Goal: Task Accomplishment & Management: Complete application form

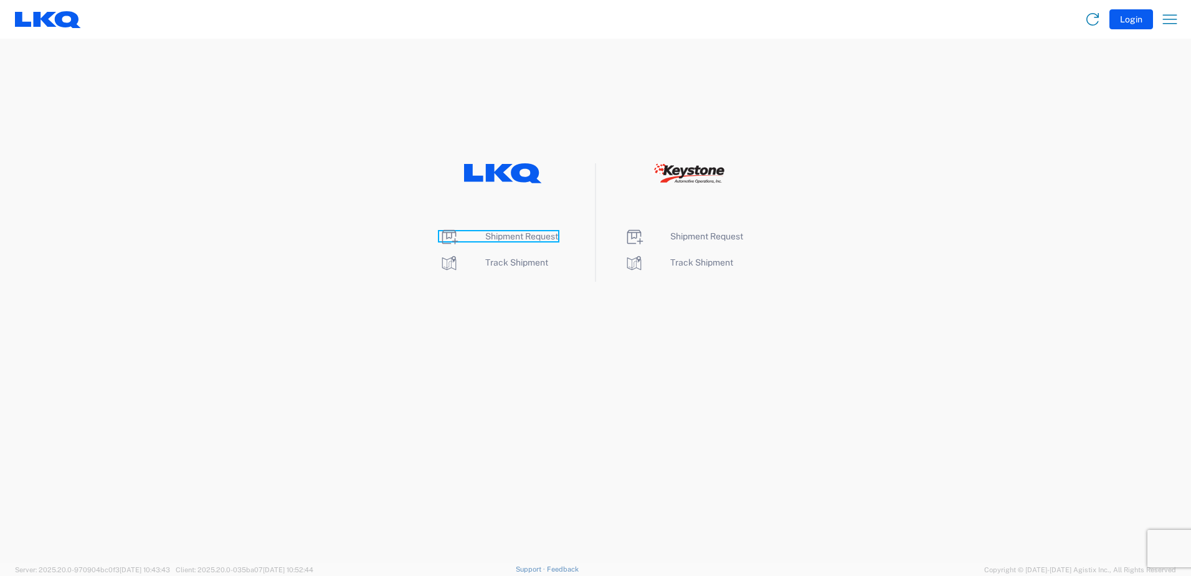
click at [531, 239] on span "Shipment Request" at bounding box center [521, 236] width 73 height 10
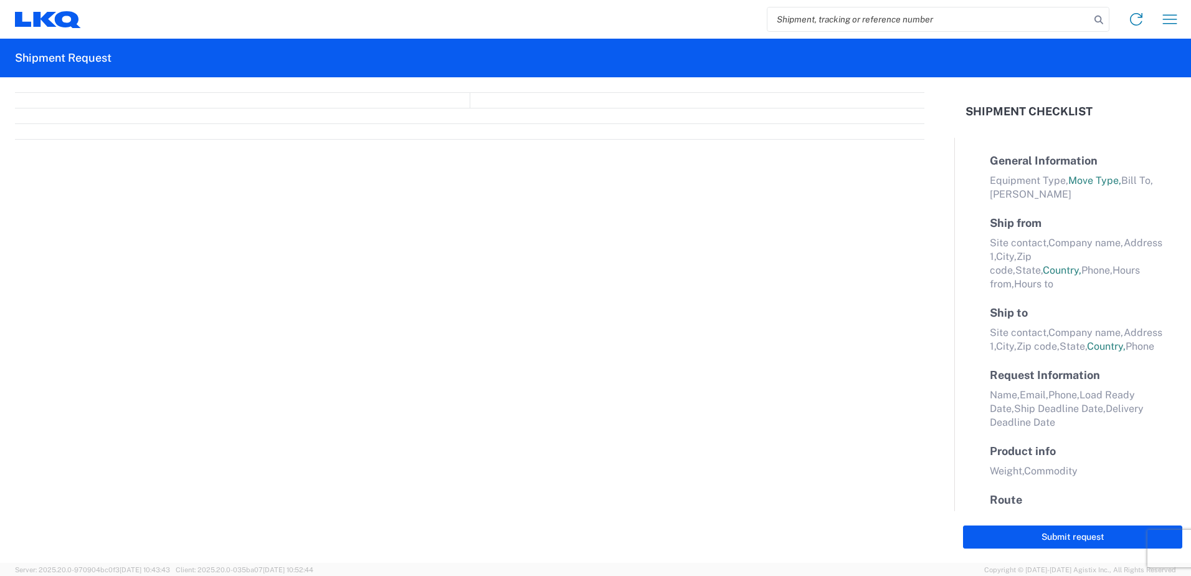
select select "FULL"
select select "LBS"
select select "IN"
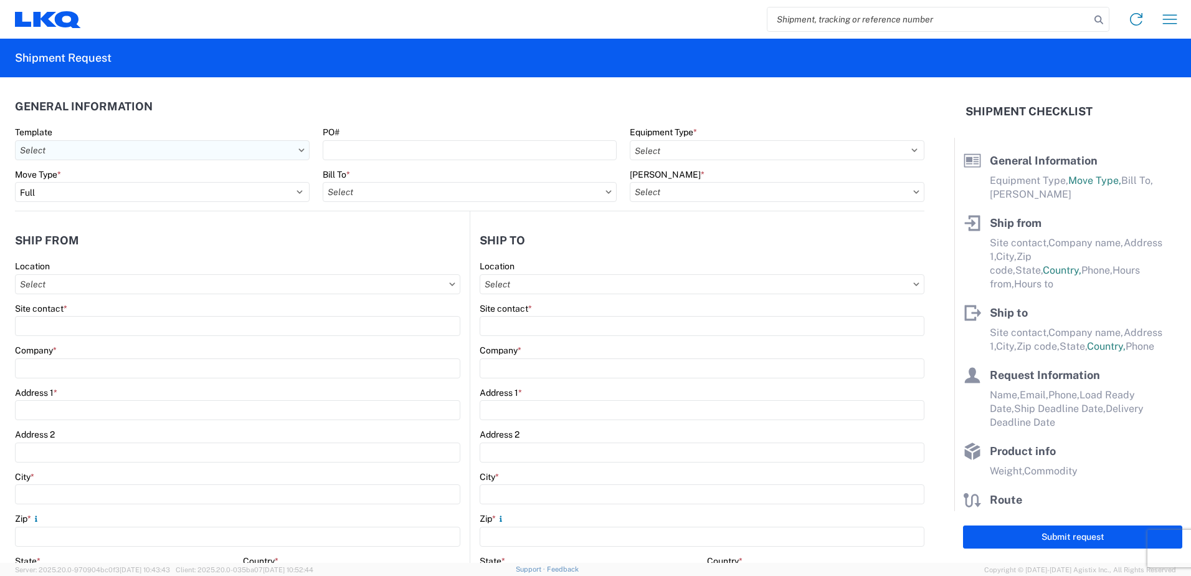
click at [146, 145] on input "text" at bounding box center [162, 150] width 295 height 20
type input "1117"
click at [136, 207] on div "1117_Montgomery_1760_Houston" at bounding box center [127, 206] width 218 height 20
type input "1117_Montgomery_1760_Houston"
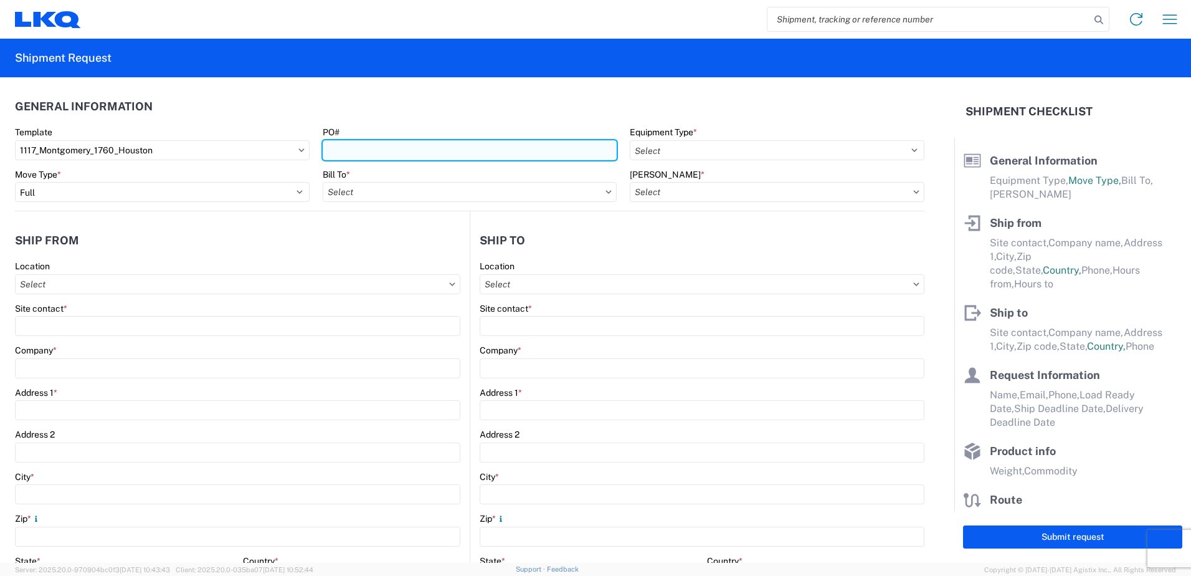
click at [338, 151] on input "PO#" at bounding box center [470, 150] width 295 height 20
type input "1117-0216"
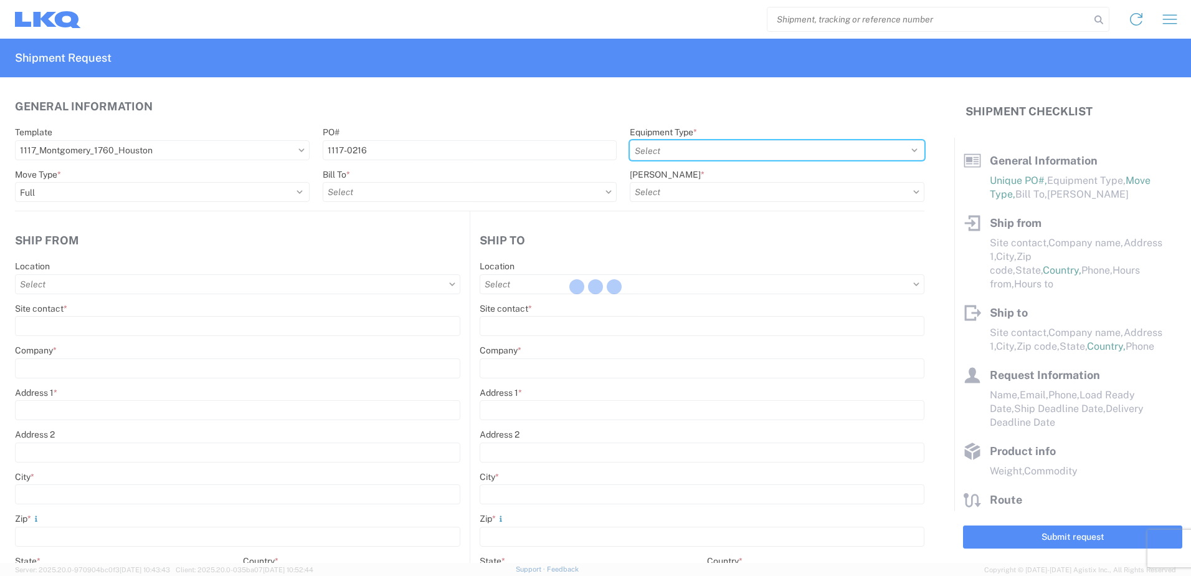
select select
type input "Shipping"
type input "LKQ Montgomery, [GEOGRAPHIC_DATA]"
type input "[STREET_ADDRESS]"
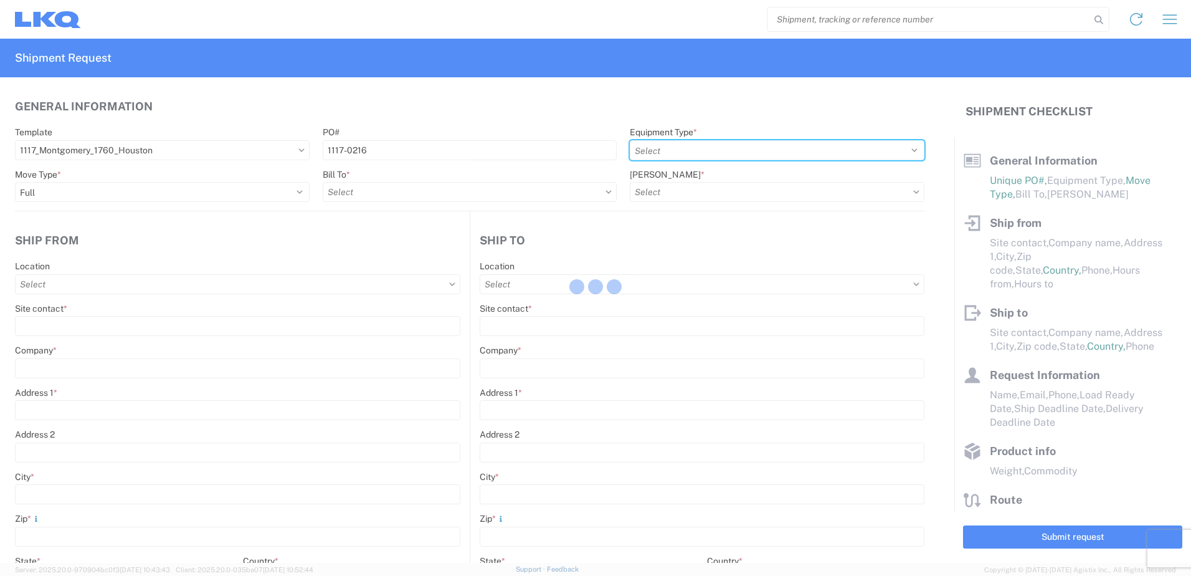
type input "[PERSON_NAME]"
type input "36110"
type input "Receiving"
type input "LKQ Best Core"
type input "[STREET_ADDRESS]"
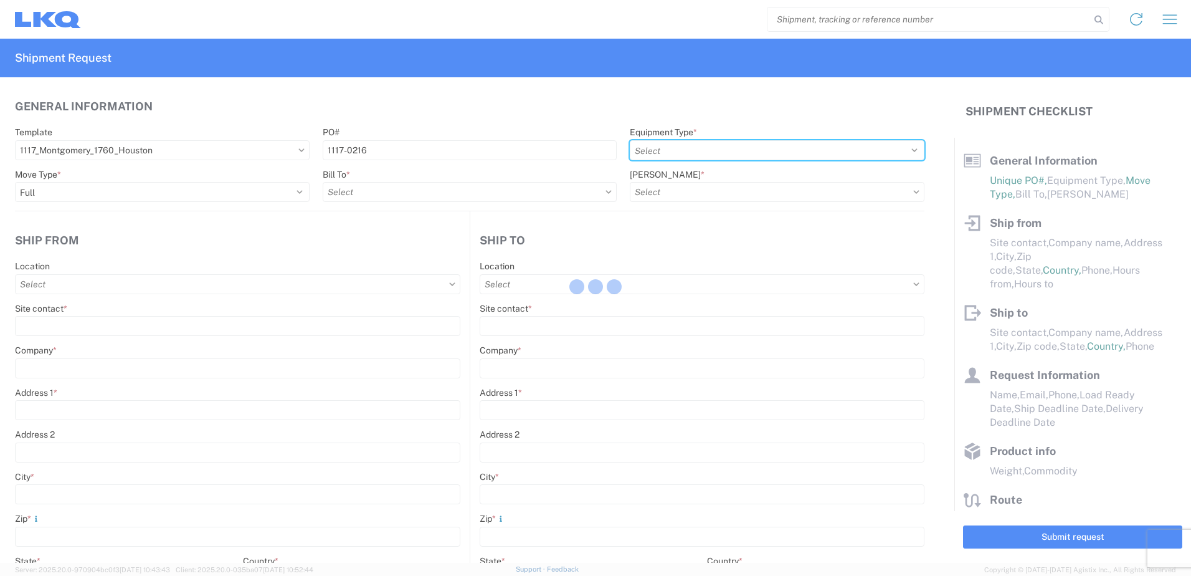
type input "[GEOGRAPHIC_DATA]"
type input "77038"
type input "[DATE]"
type input "42000"
type input "Engines, Transmissions"
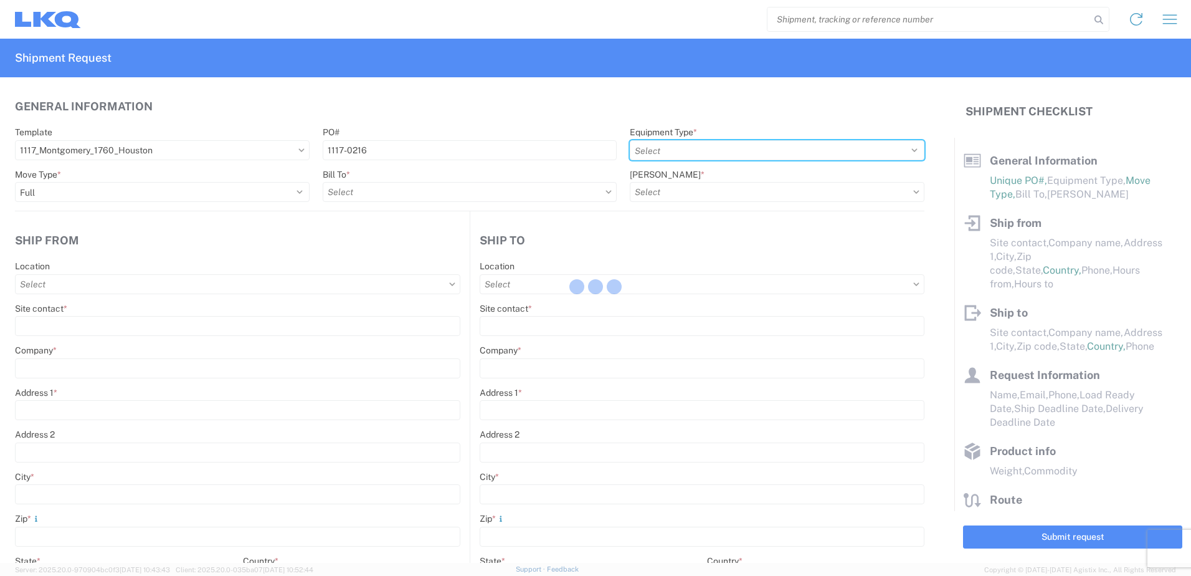
type input "1"
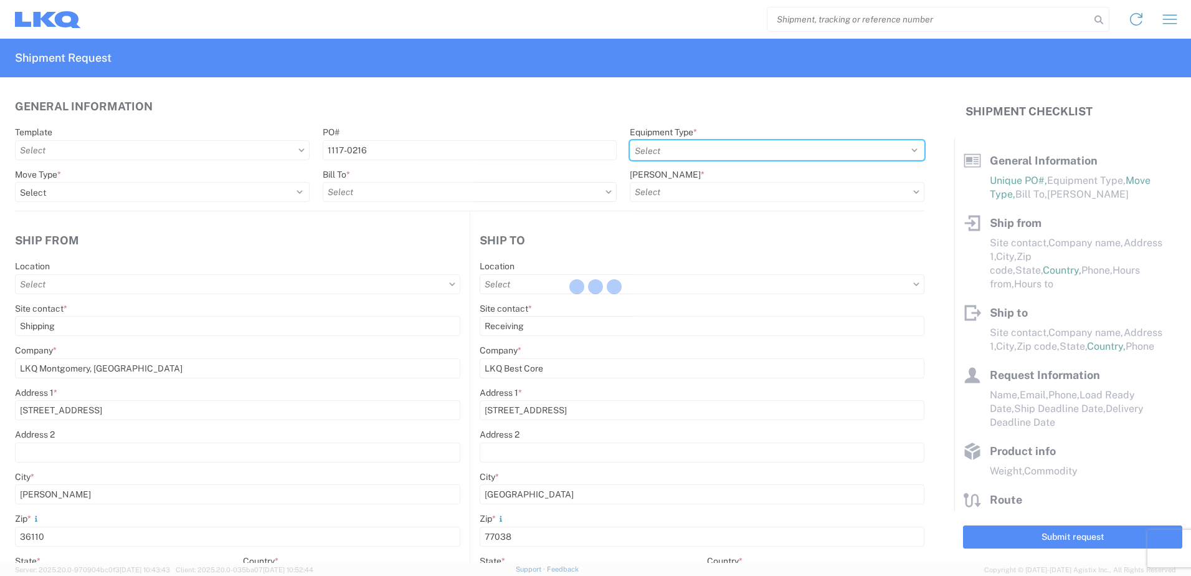
select select "US"
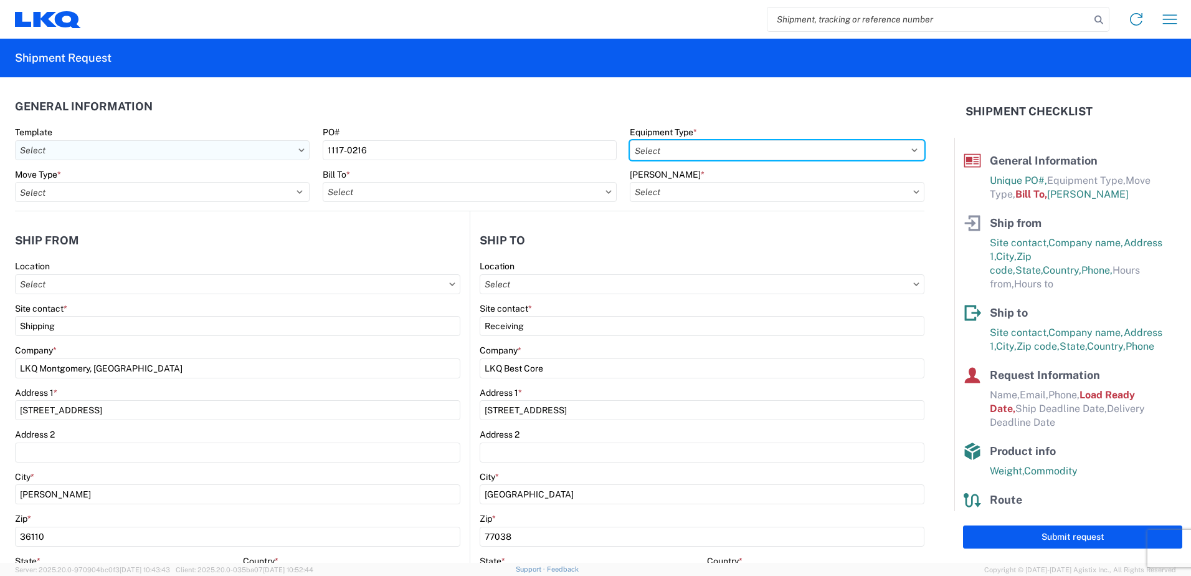
type input "1760 - LKQ Best Core"
type input "1760-1300-50180-0000 - 1760 Freight In - Cores"
type input "1117 - LKQ Montgomery AL"
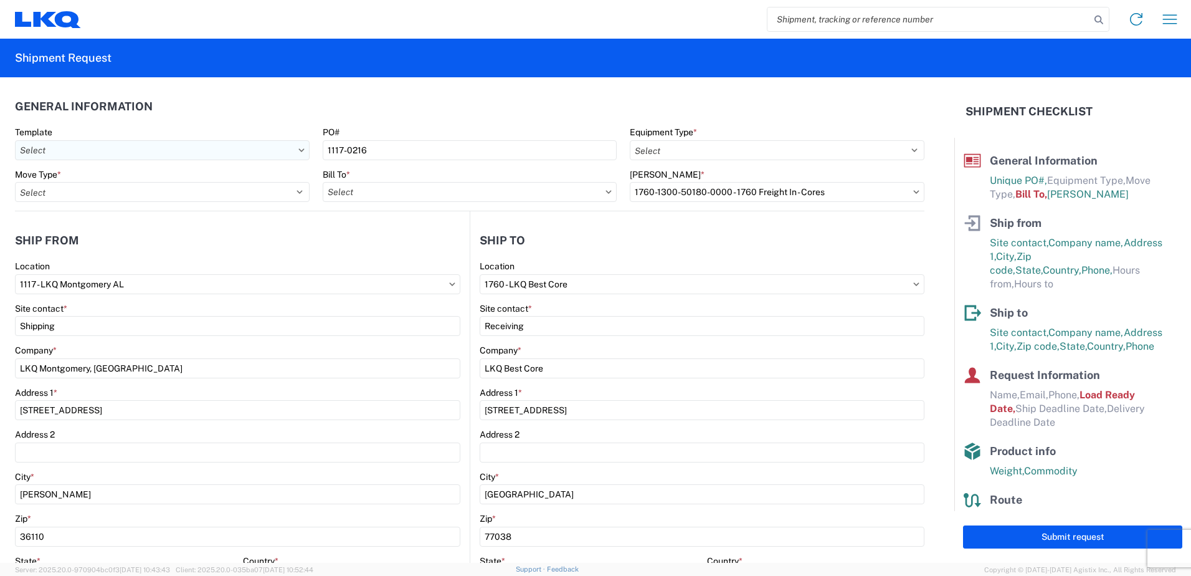
click at [246, 143] on input "text" at bounding box center [162, 150] width 295 height 20
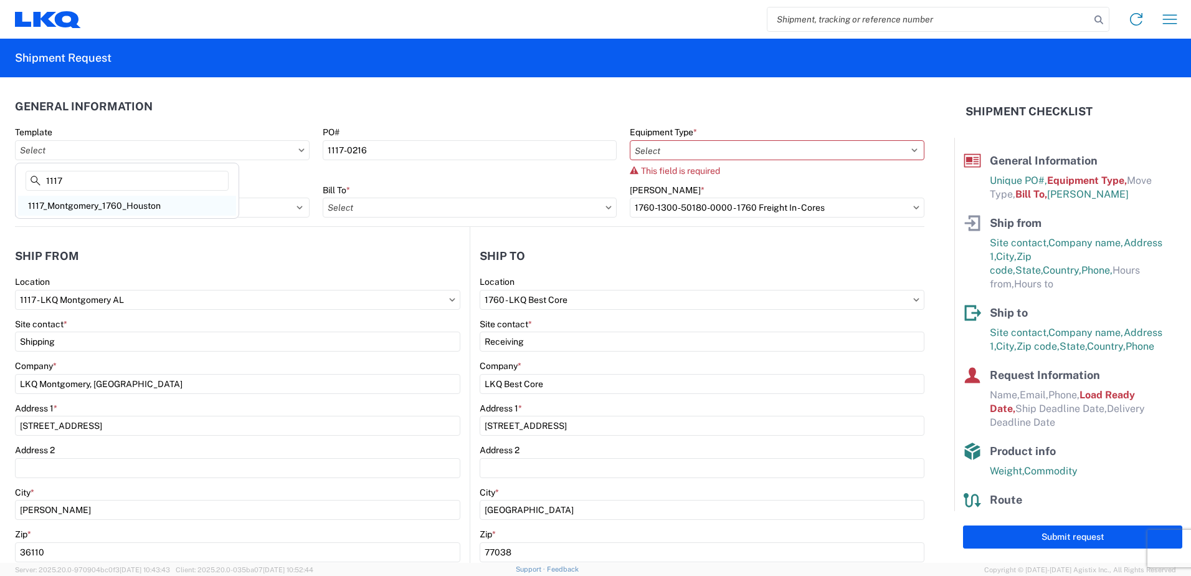
type input "1117"
click at [169, 215] on div "1117_Montgomery_1760_Houston" at bounding box center [127, 206] width 218 height 20
type input "1117_Montgomery_1760_Houston"
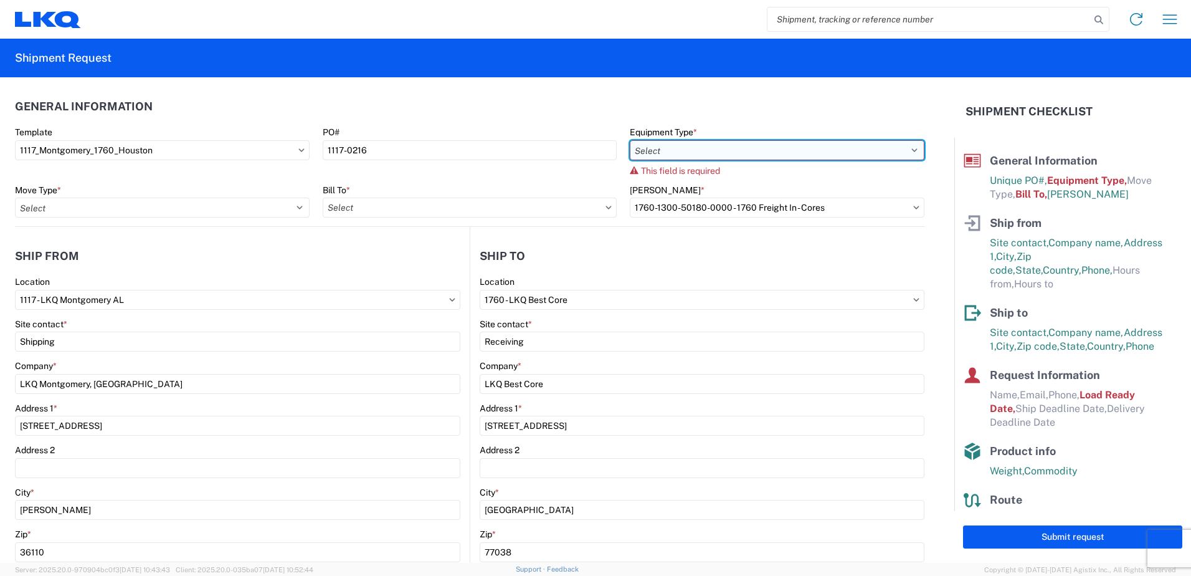
click at [683, 142] on select "Select 53’ Dry Van Flatbed Dropdeck (van) Lowboy (flatbed) Rail" at bounding box center [777, 150] width 295 height 20
select select "STDV"
click at [630, 140] on select "Select 53’ Dry Van Flatbed Dropdeck (van) Lowboy (flatbed) Rail" at bounding box center [777, 150] width 295 height 20
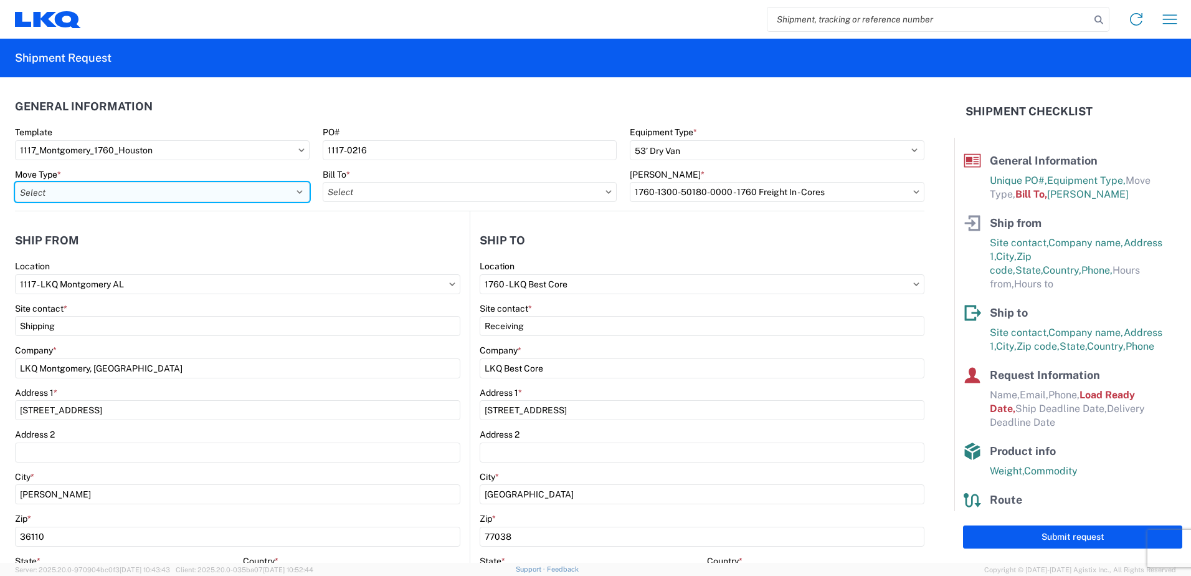
click at [234, 196] on select "Select Full Partial TL" at bounding box center [162, 192] width 295 height 20
select select "FULL"
click at [15, 182] on select "Select Full Partial TL" at bounding box center [162, 192] width 295 height 20
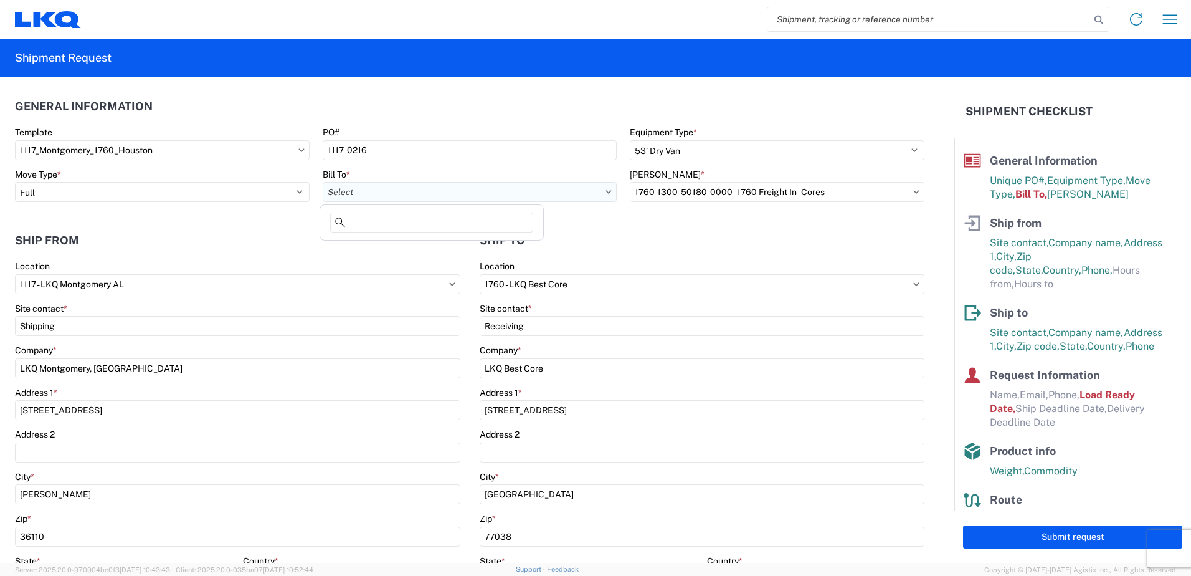
click at [390, 196] on input "text" at bounding box center [470, 192] width 295 height 20
type input "1760"
click at [436, 249] on div "1760 - LKQ Best Core" at bounding box center [432, 247] width 218 height 20
type input "1760 - LKQ Best Core"
click at [671, 189] on input "text" at bounding box center [777, 192] width 295 height 20
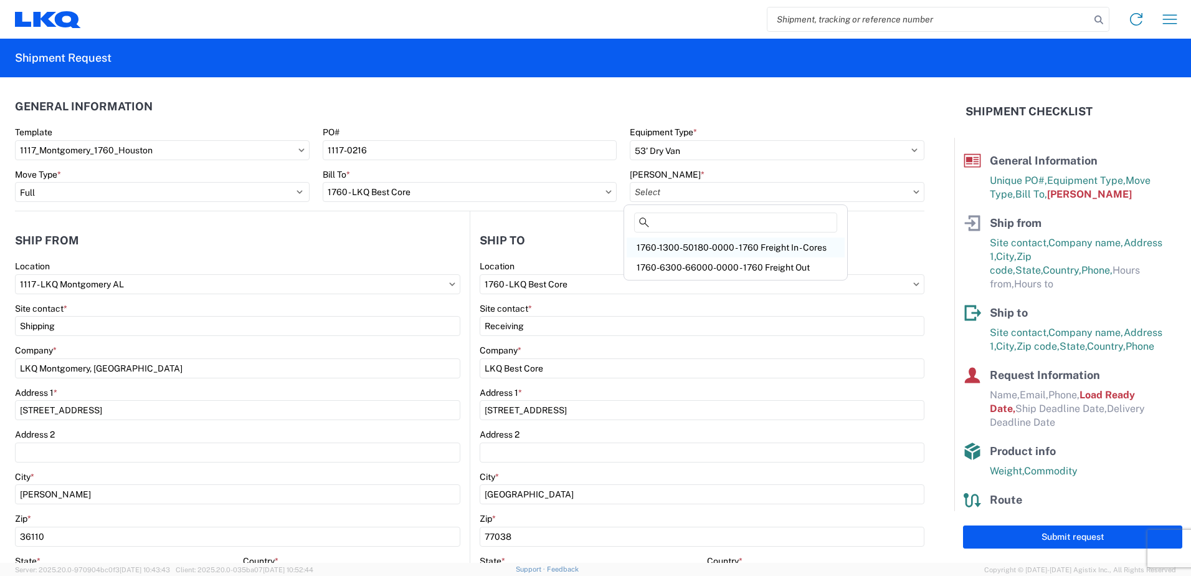
click at [748, 246] on div "1760-1300-50180-0000 - 1760 Freight In - Cores" at bounding box center [736, 247] width 218 height 20
type input "1760-1300-50180-0000 - 1760 Freight In - Cores"
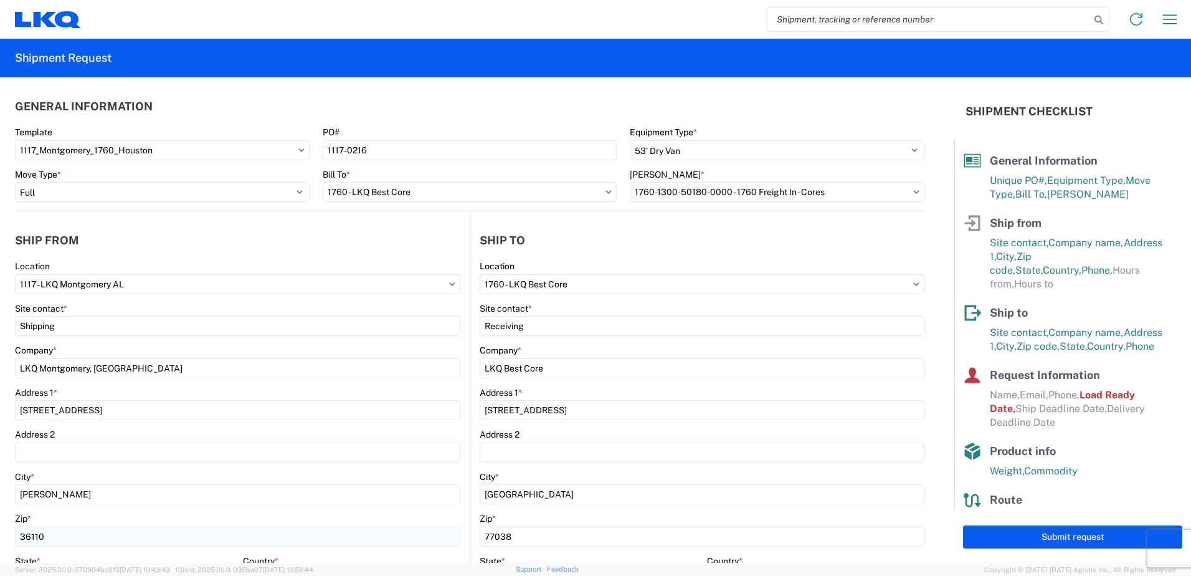
scroll to position [311, 0]
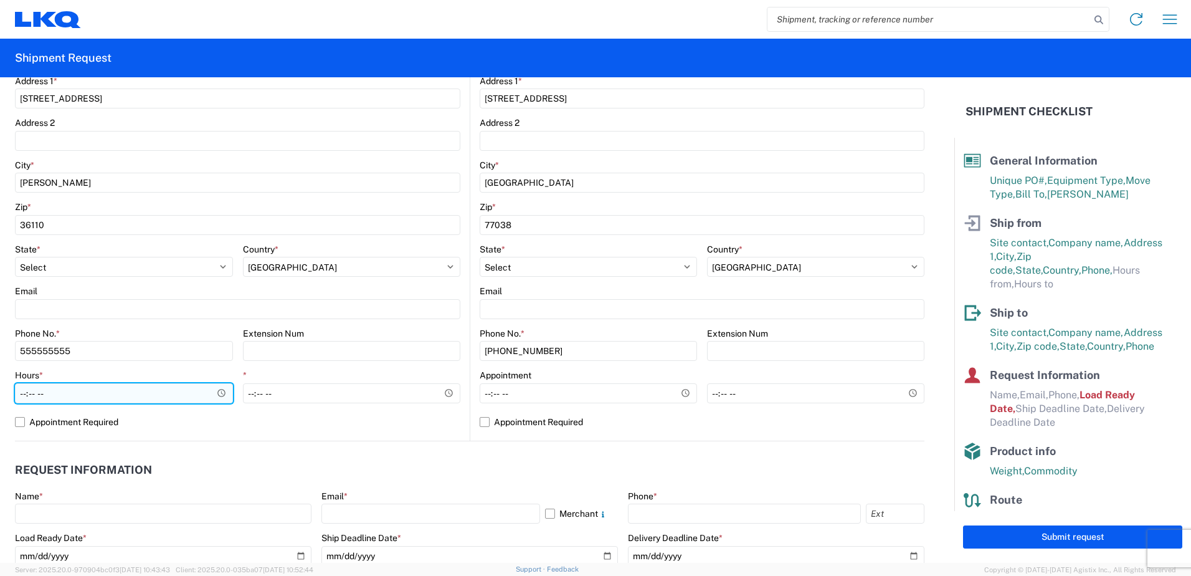
click at [221, 394] on input "Hours *" at bounding box center [124, 393] width 218 height 20
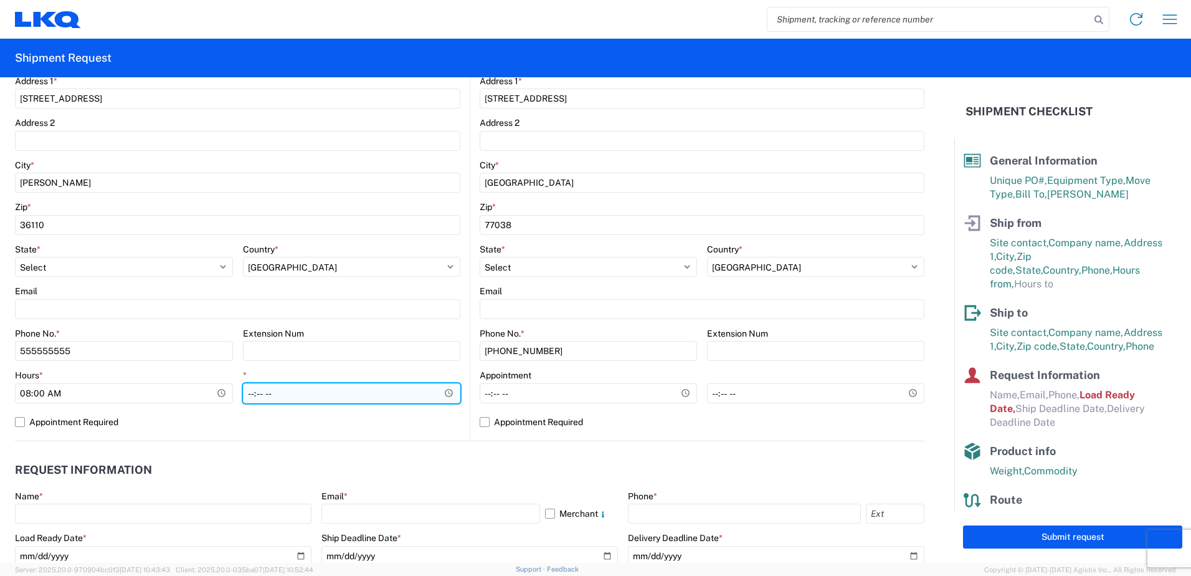
type input "08:00"
click at [442, 389] on input "*" at bounding box center [352, 393] width 218 height 20
type input "14:00"
click at [326, 374] on div "*" at bounding box center [352, 374] width 218 height 11
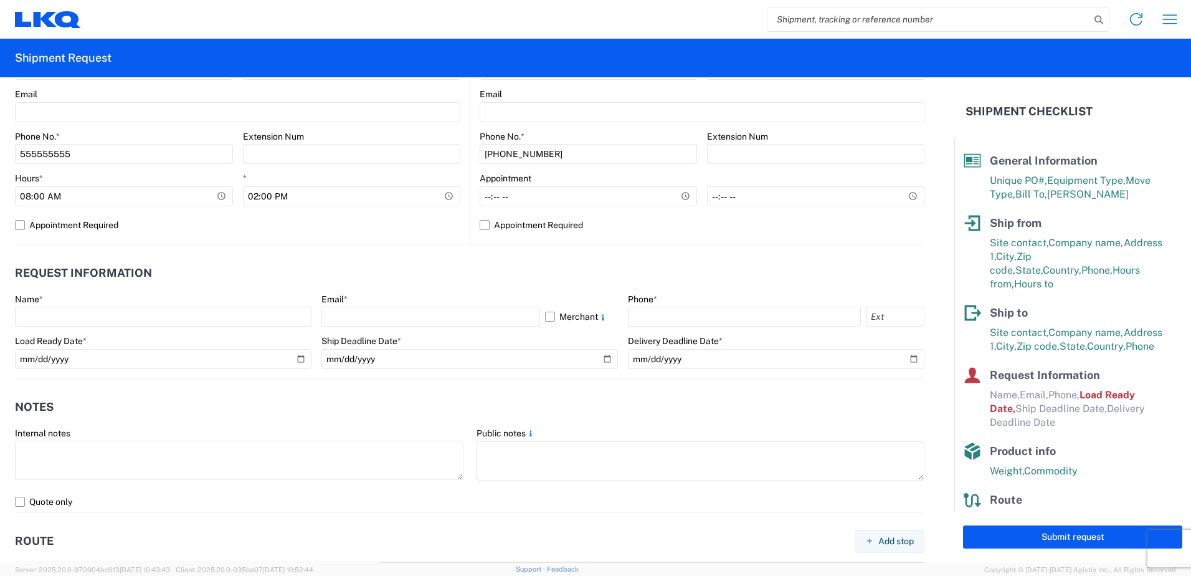
scroll to position [561, 0]
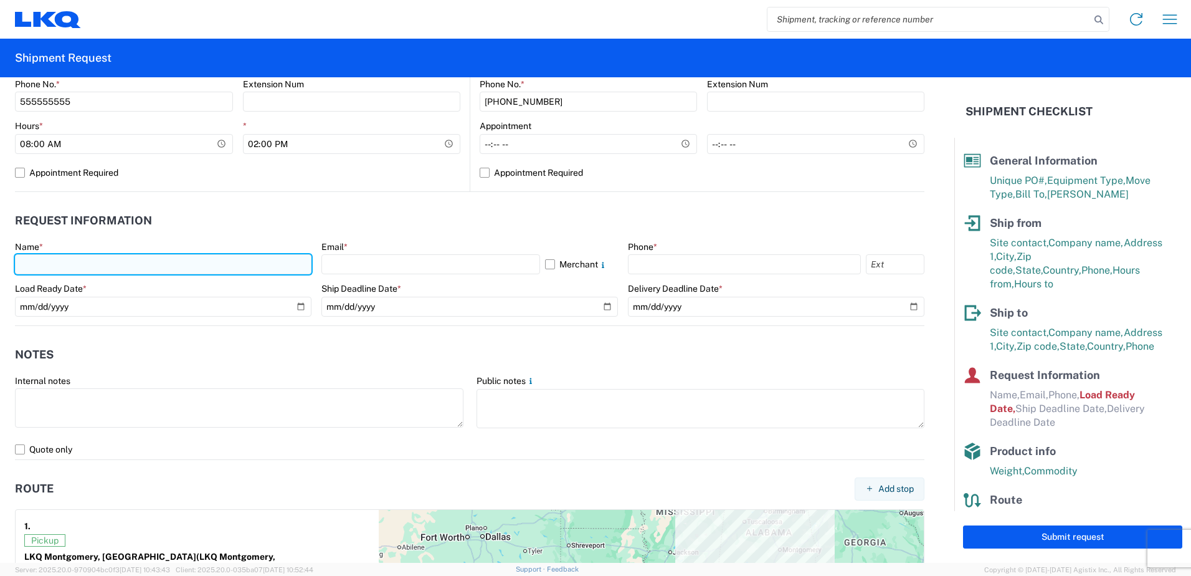
click at [69, 263] on input "text" at bounding box center [163, 264] width 297 height 20
type input "[PERSON_NAME]"
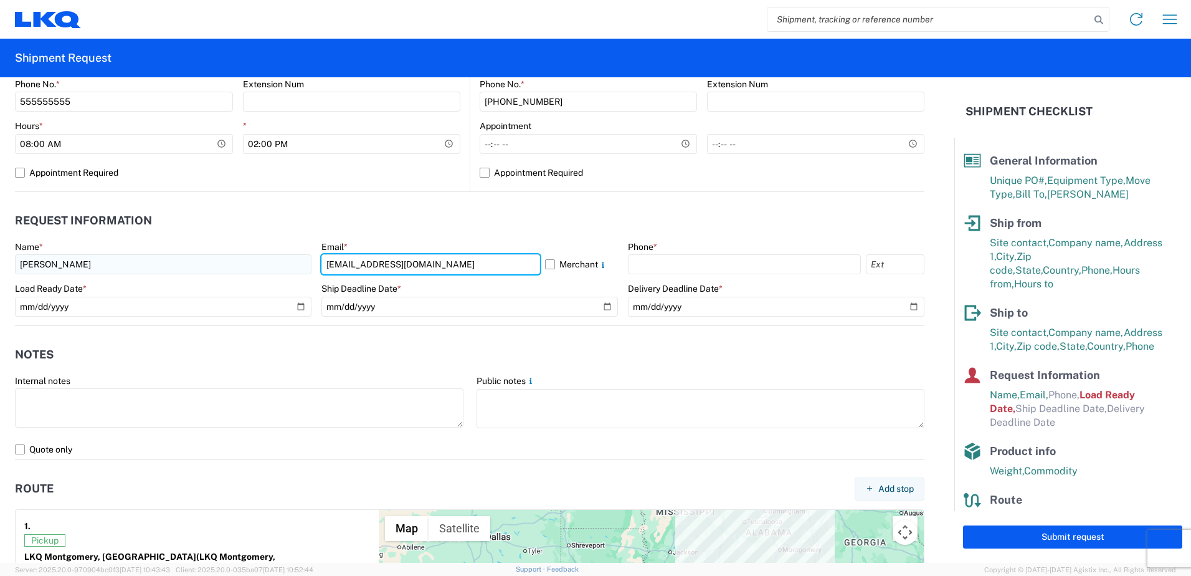
type input "[EMAIL_ADDRESS][DOMAIN_NAME]"
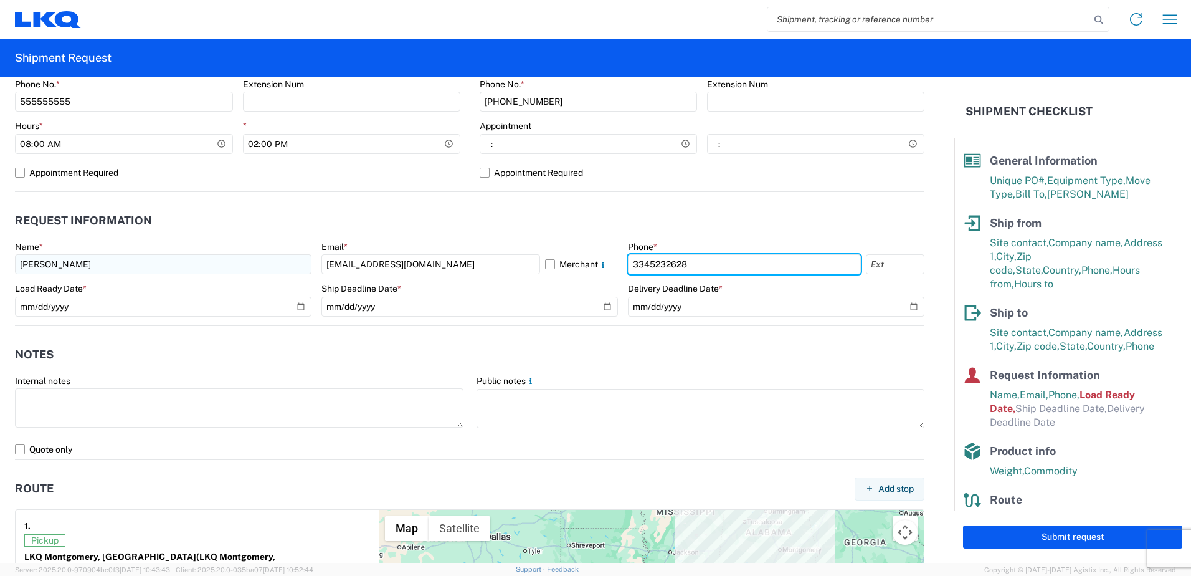
type input "3345232628"
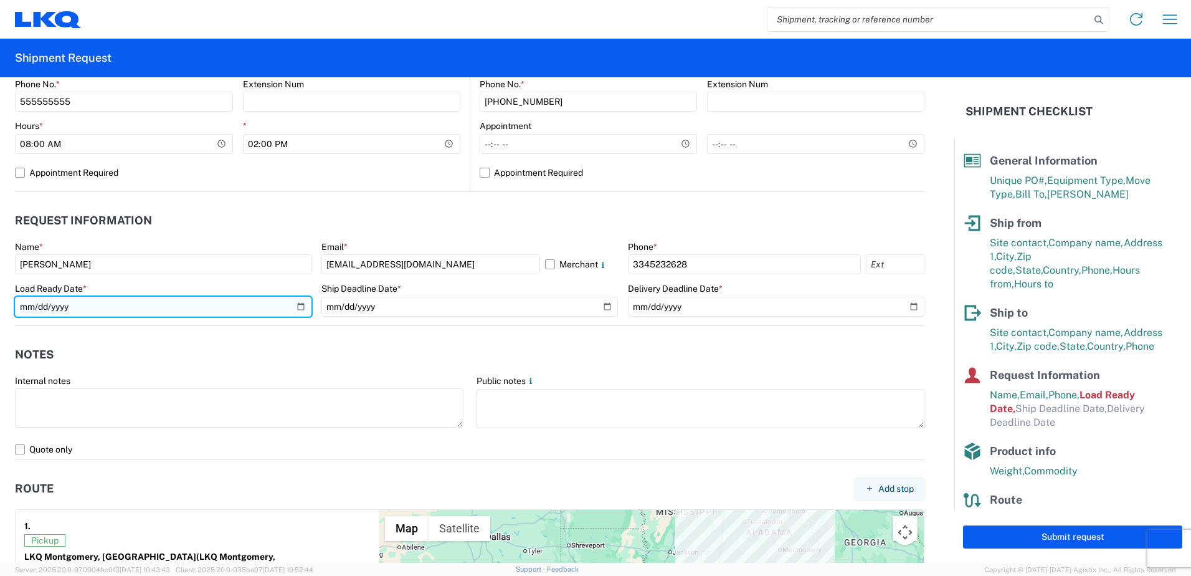
click at [298, 308] on input "[DATE]" at bounding box center [163, 307] width 297 height 20
type input "[DATE]"
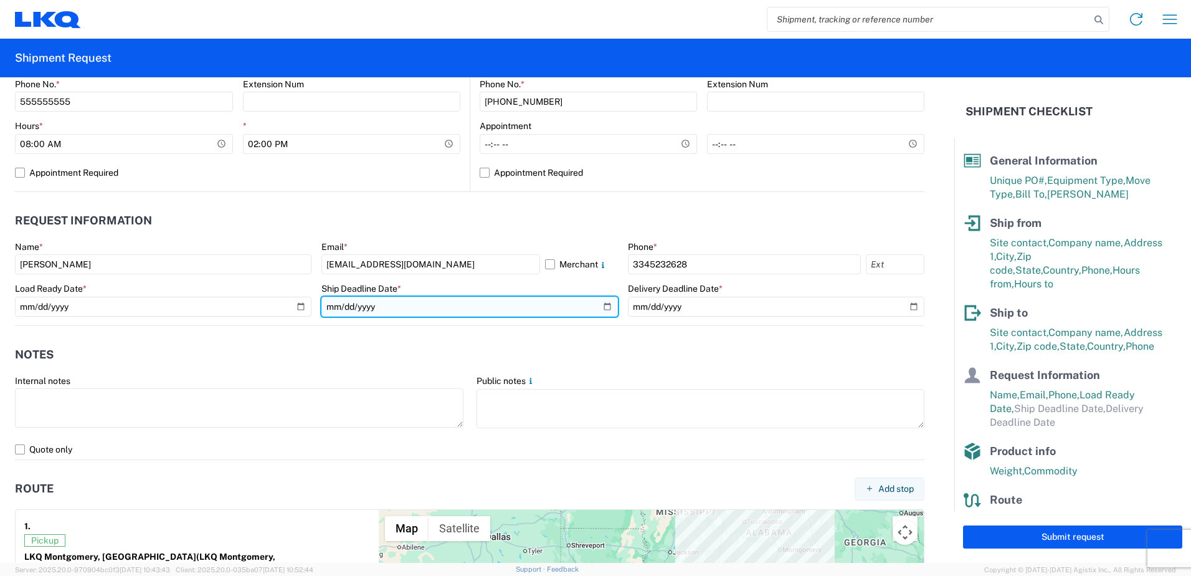
click at [600, 306] on input "date" at bounding box center [469, 307] width 297 height 20
type input "[DATE]"
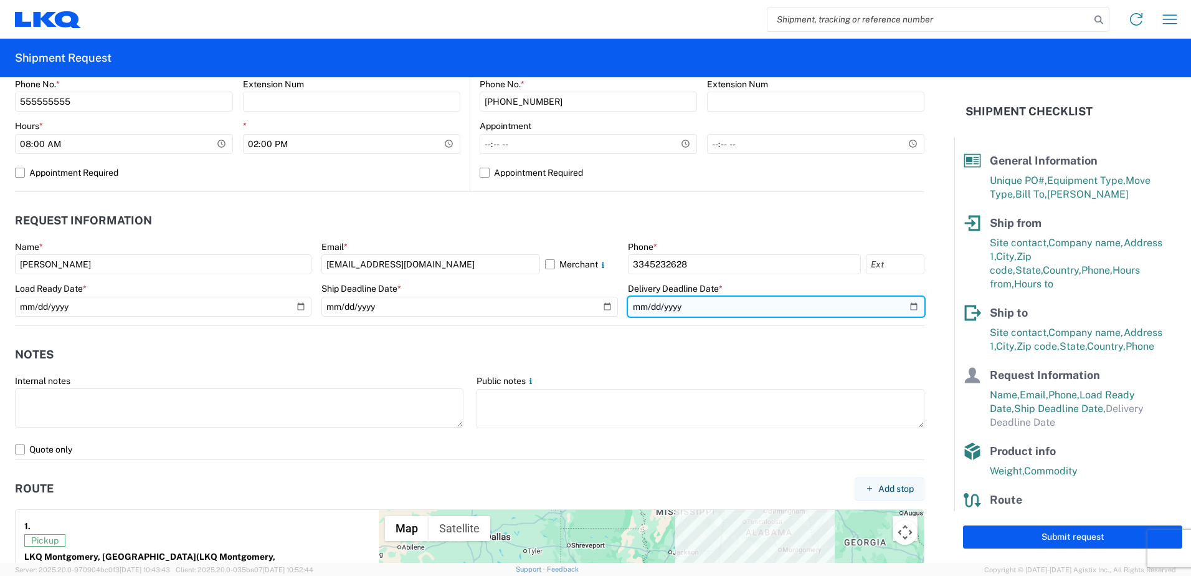
click at [908, 306] on input "date" at bounding box center [776, 307] width 297 height 20
type input "[DATE]"
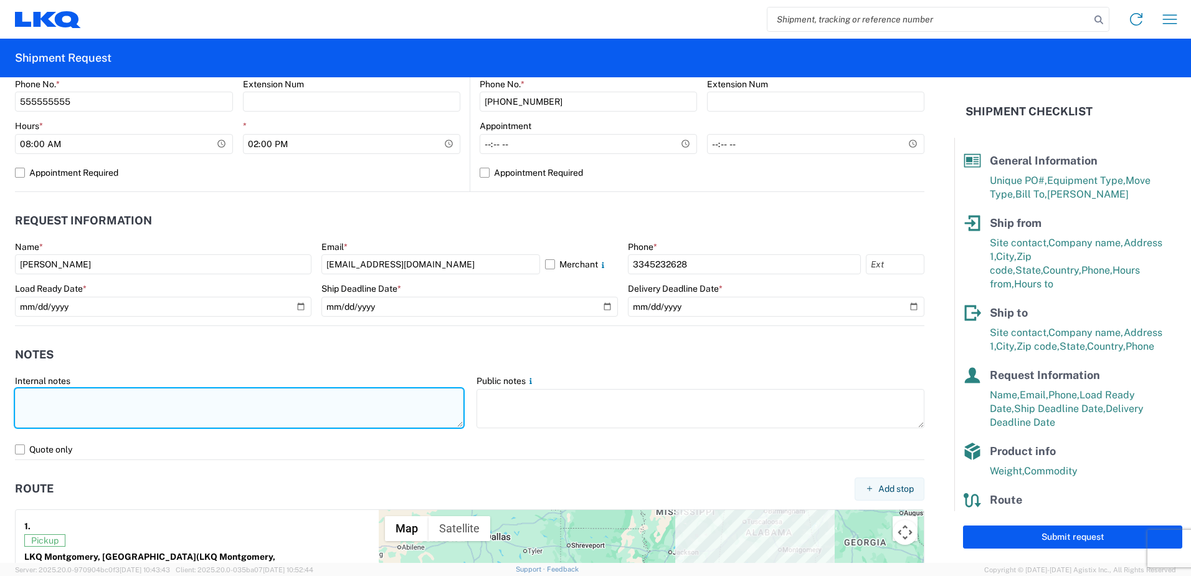
click at [192, 415] on textarea at bounding box center [239, 407] width 448 height 39
click at [219, 414] on textarea "may take up to 3 hours to load" at bounding box center [239, 407] width 448 height 39
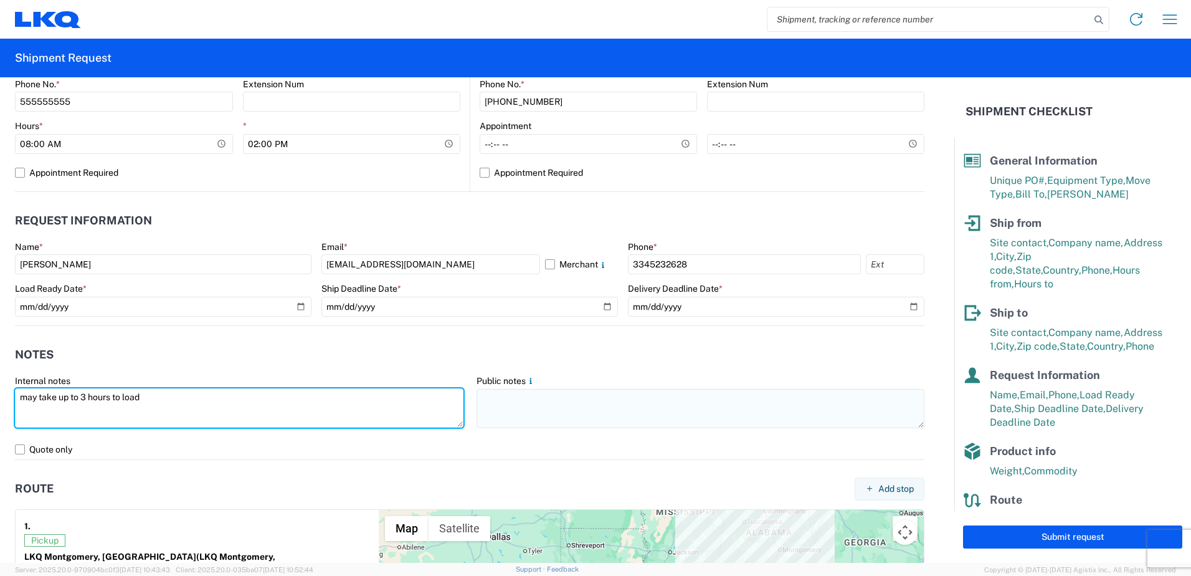
type textarea "may take up to 3 hours to load"
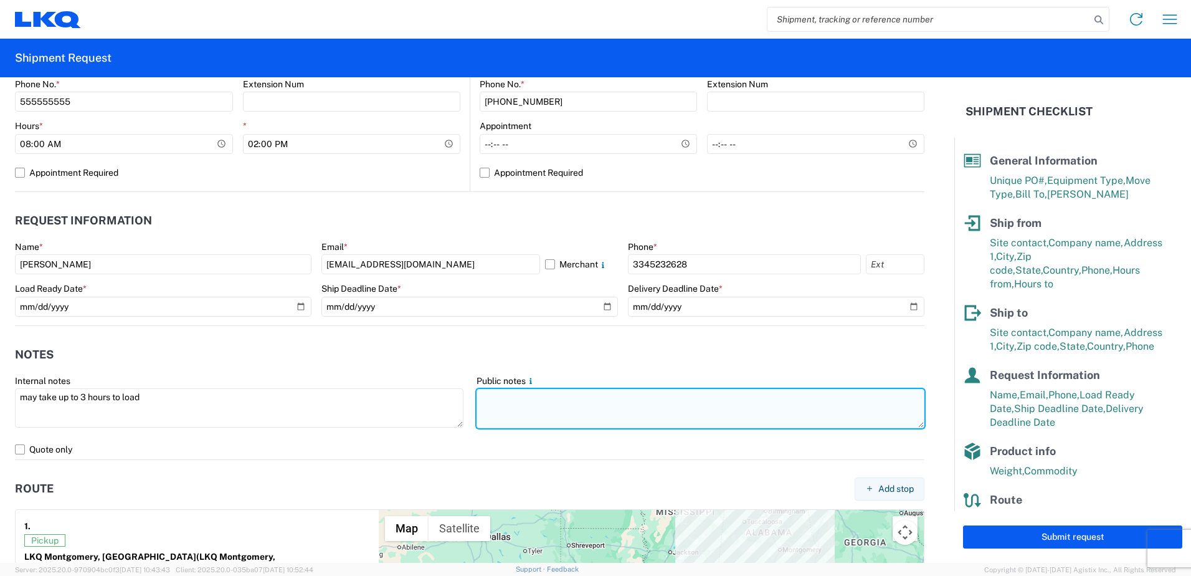
click at [527, 412] on textarea at bounding box center [701, 408] width 448 height 39
paste textarea "may take up to 3 hours to load"
type textarea "may take up to 3 hours to load"
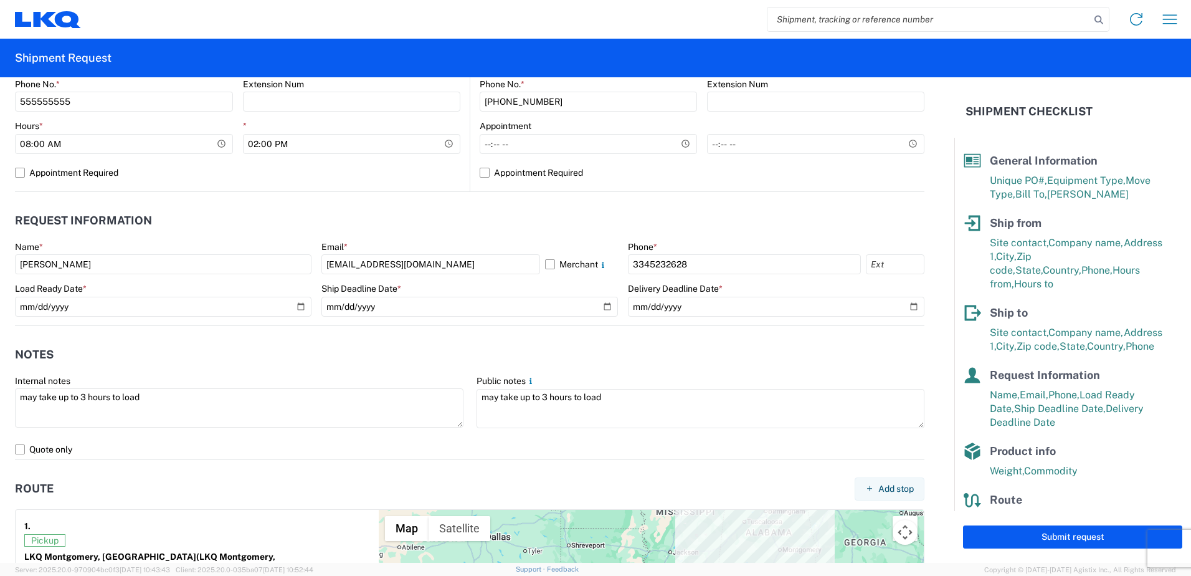
click at [454, 336] on agx-notes "Notes Internal notes may take up to 3 hours to load Public notes may take up to…" at bounding box center [469, 393] width 909 height 134
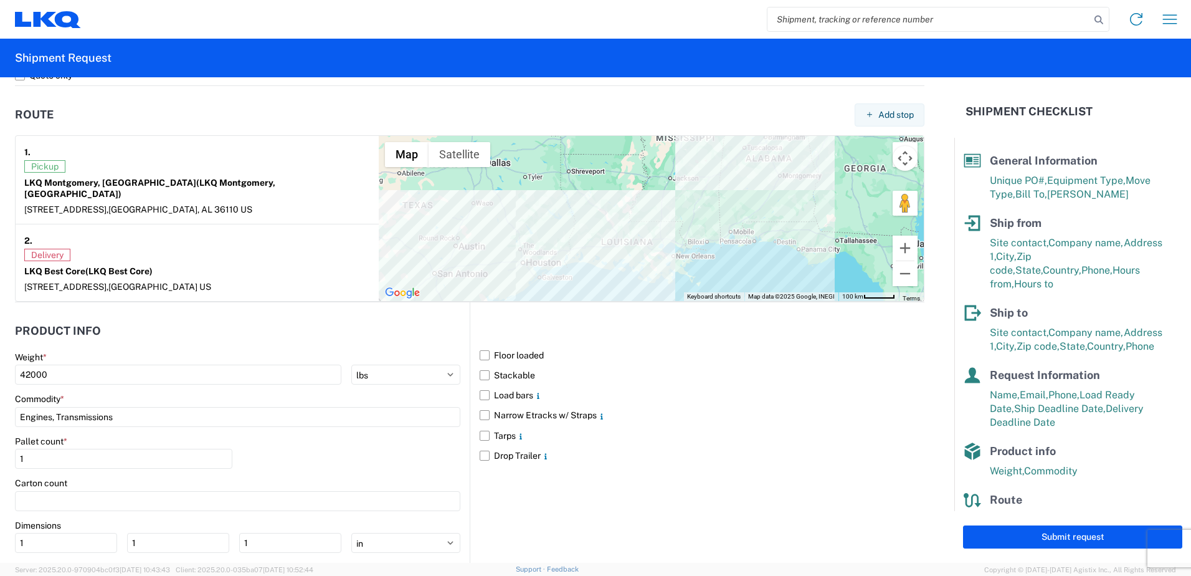
scroll to position [1009, 0]
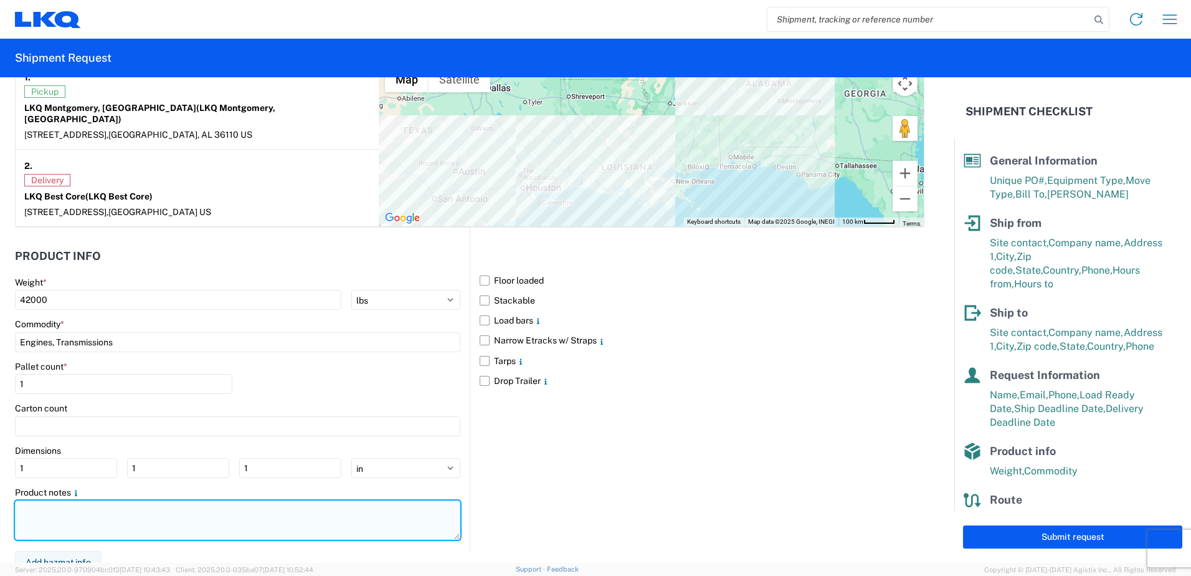
paste textarea "may take up to 3 hours to load"
type textarea "may take up to 3 hours to load"
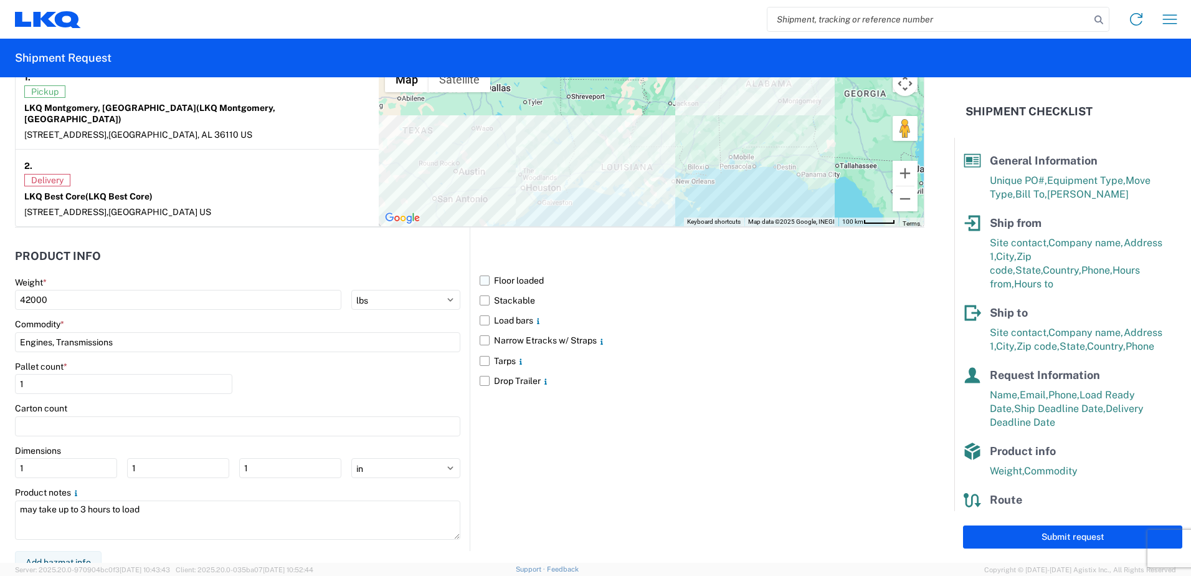
click at [483, 270] on label "Floor loaded" at bounding box center [702, 280] width 445 height 20
click at [0, 0] on input "Floor loaded" at bounding box center [0, 0] width 0 height 0
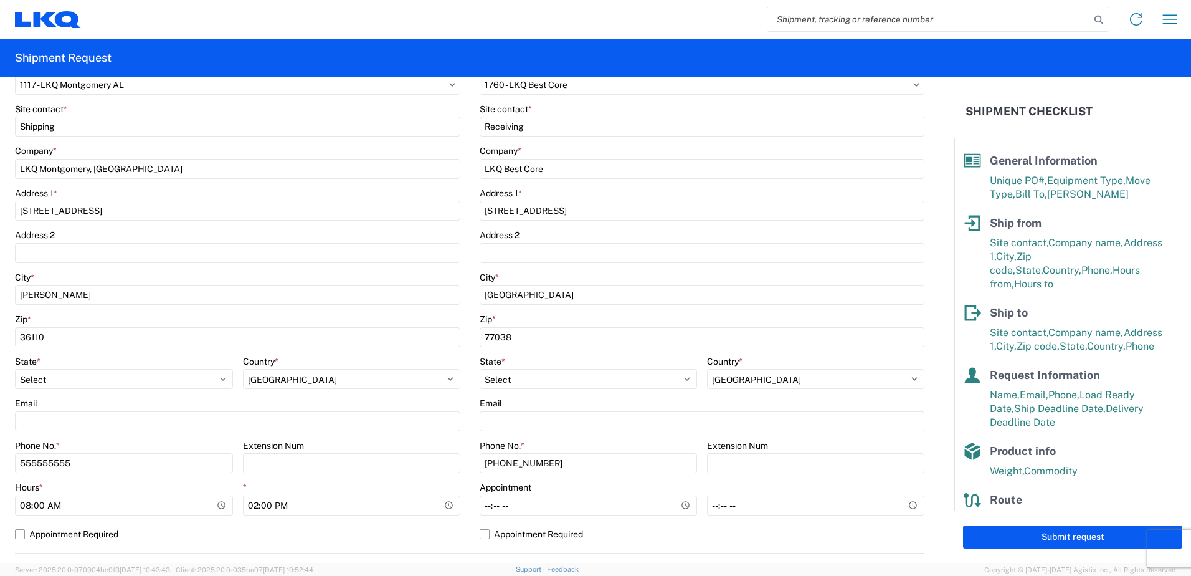
scroll to position [12, 0]
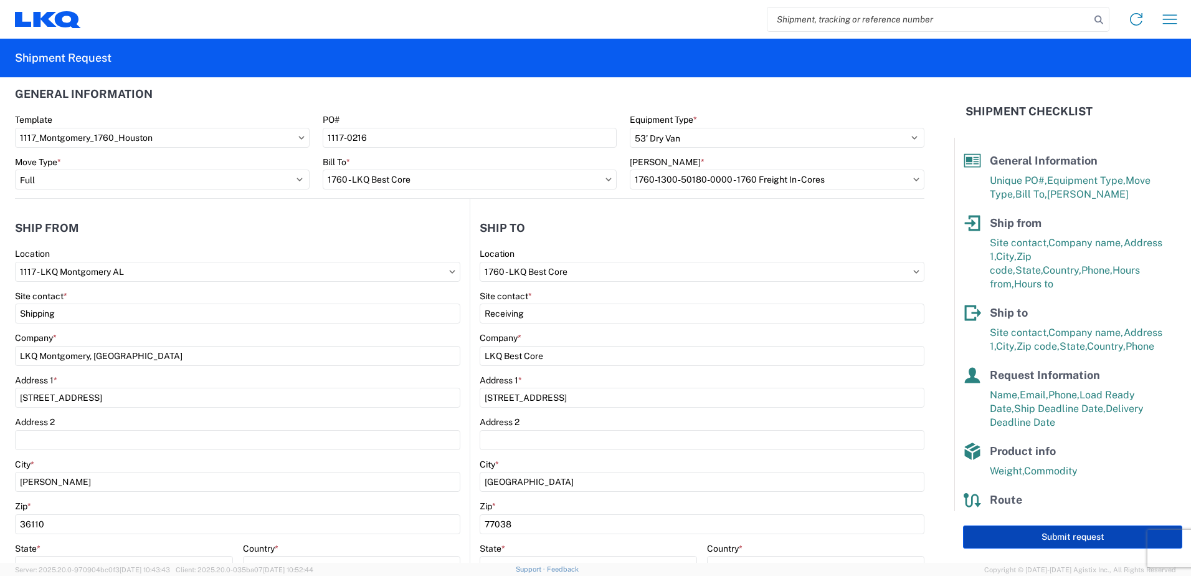
click at [1068, 541] on button "Submit request" at bounding box center [1072, 536] width 219 height 23
